Goal: Information Seeking & Learning: Check status

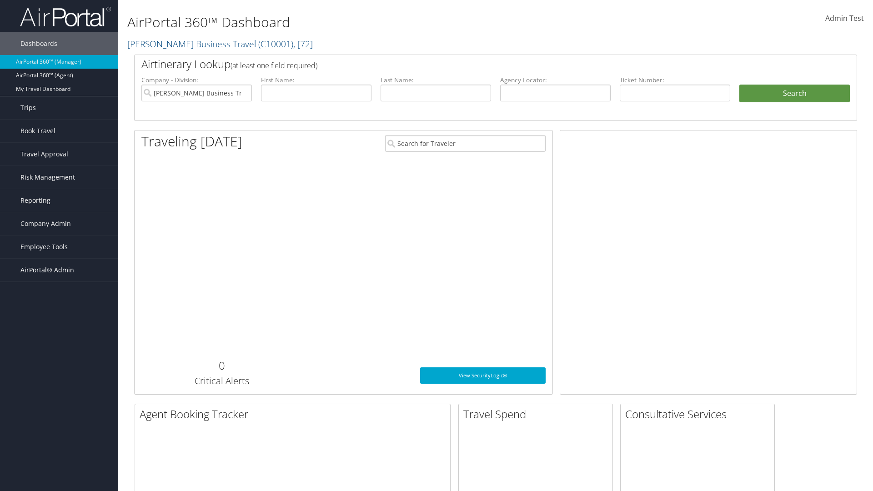
click at [59, 270] on span "AirPortal® Admin" at bounding box center [47, 270] width 54 height 23
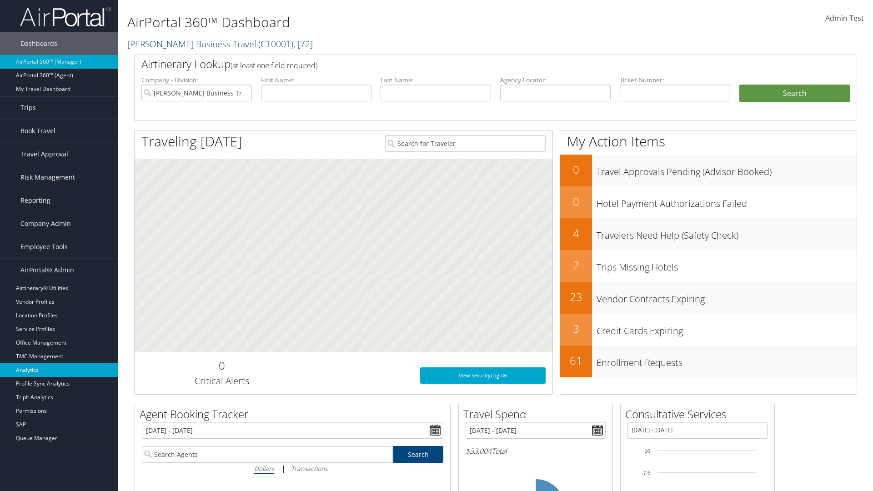
click at [59, 370] on link "Analytics" at bounding box center [59, 370] width 118 height 14
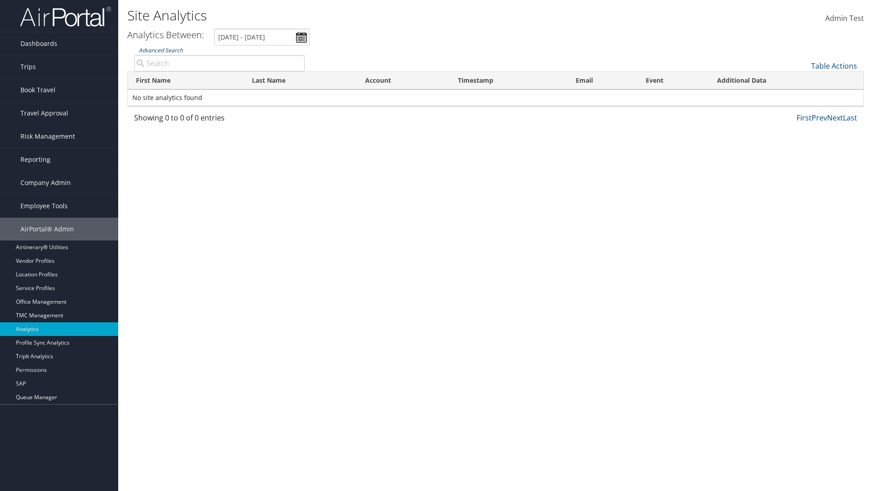
click at [160, 50] on link "Advanced Search" at bounding box center [161, 50] width 44 height 8
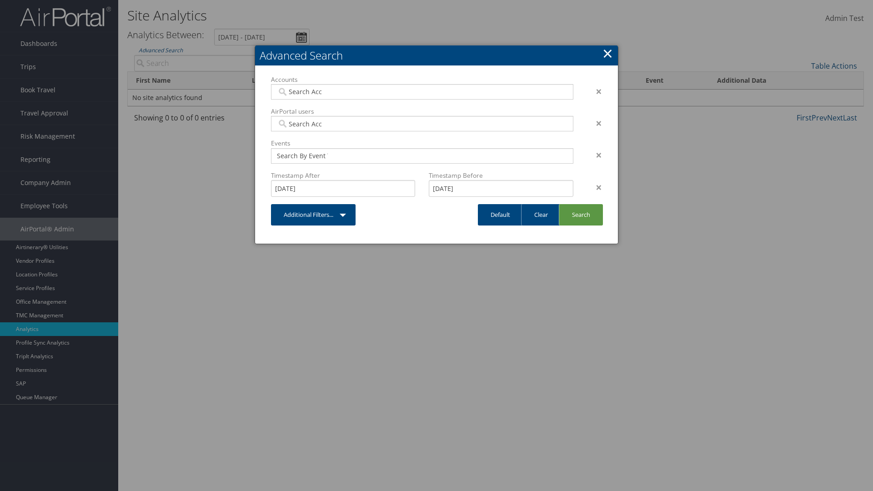
click at [607, 53] on link "×" at bounding box center [607, 53] width 10 height 18
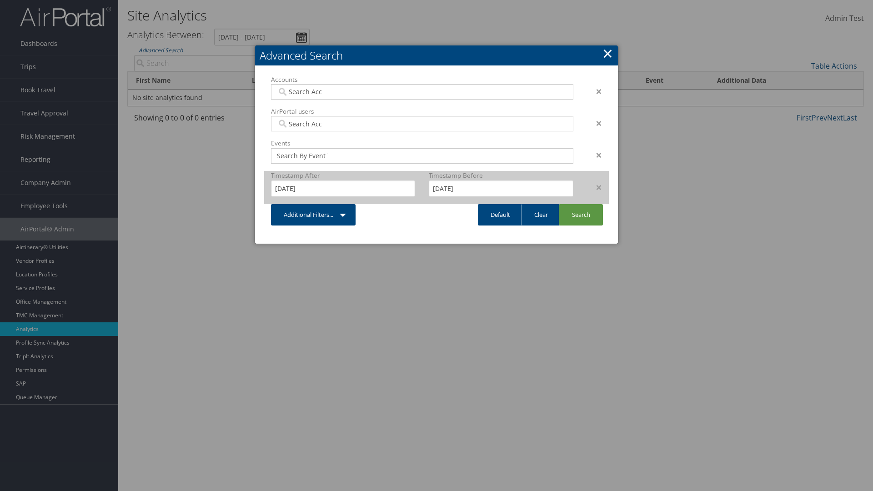
click at [594, 187] on div "×" at bounding box center [594, 187] width 29 height 11
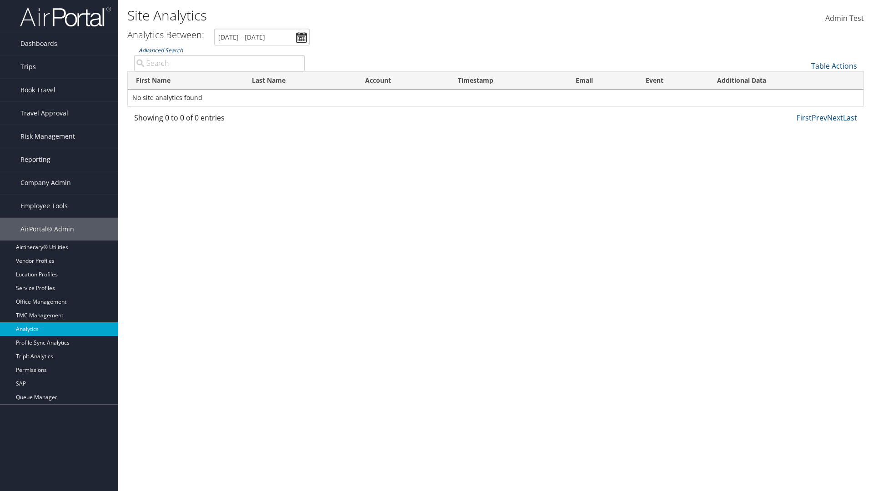
click at [160, 50] on link "Advanced Search" at bounding box center [161, 50] width 44 height 8
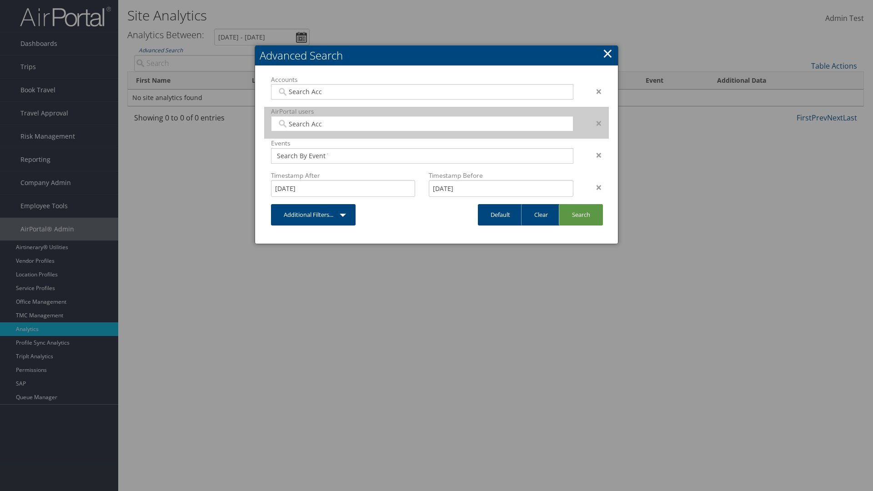
click at [302, 124] on input "search" at bounding box center [302, 123] width 51 height 9
type input "Wanda Download"
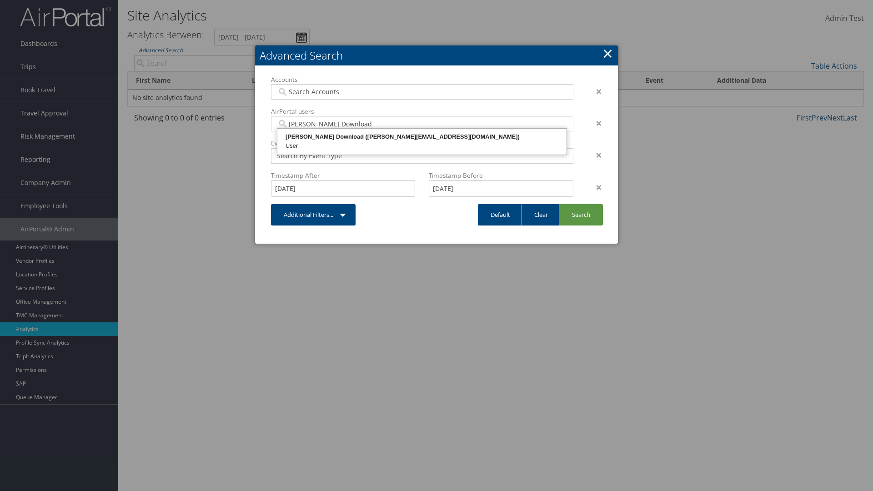
click at [422, 137] on div "Wanda Download (wanda@test868356.com)" at bounding box center [422, 136] width 286 height 9
type input "868356"
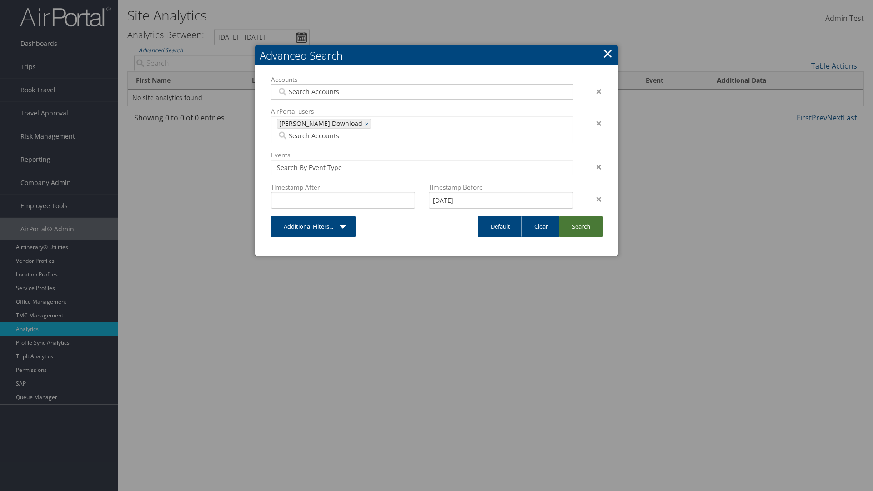
click at [580, 216] on link "Search" at bounding box center [581, 226] width 44 height 21
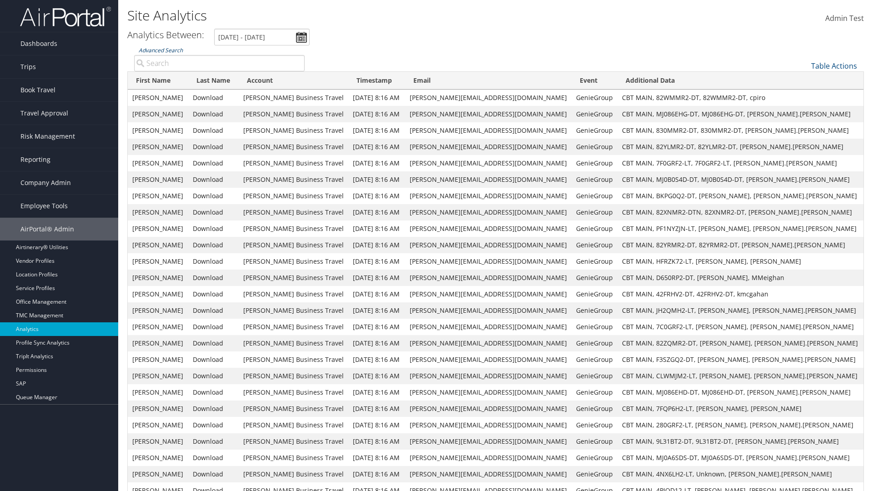
click at [160, 50] on link "Advanced Search" at bounding box center [161, 50] width 44 height 8
